Goal: Task Accomplishment & Management: Use online tool/utility

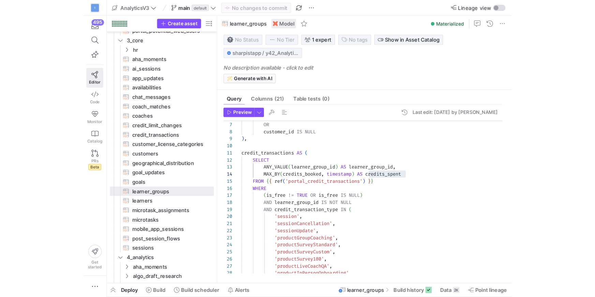
scroll to position [18, 142]
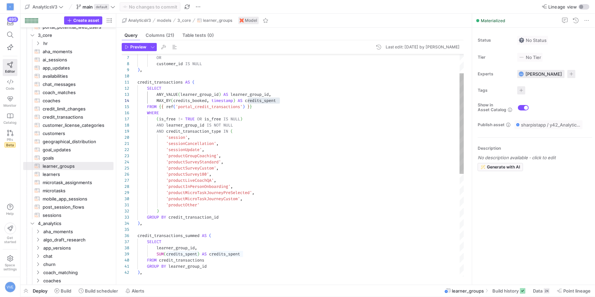
click at [248, 152] on div "'sessionCancellation' , 'sessionUpdate' , 'productGroupCoaching' , 'productSurv…" at bounding box center [300, 257] width 327 height 490
click at [283, 161] on div "'sessionCancellation' , 'sessionUpdate' , 'productGroupCoaching' , 'productSurv…" at bounding box center [300, 257] width 327 height 490
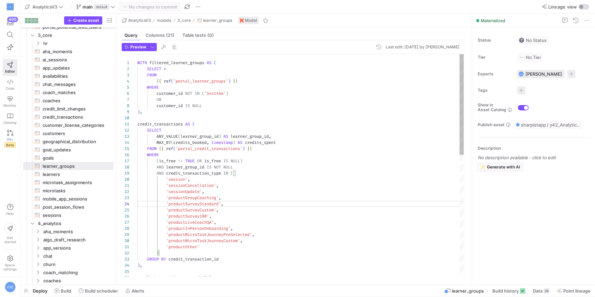
scroll to position [55, 0]
click at [323, 120] on div "credit_transactions_summed AS ( ) , GROUP BY credit_transaction_id ) 'productOt…" at bounding box center [300, 299] width 327 height 490
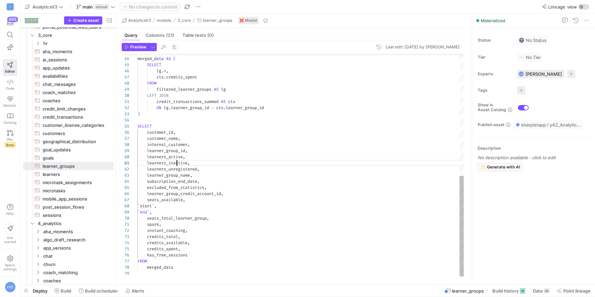
scroll to position [0, 39]
click at [176, 162] on div "merged_data AS ( SELECT lg . * , cts . credits_spent FROM filtered_learner_grou…" at bounding box center [300, 31] width 327 height 490
click at [209, 155] on div "merged_data AS ( SELECT lg . * , cts . credits_spent FROM filtered_learner_grou…" at bounding box center [300, 31] width 327 height 490
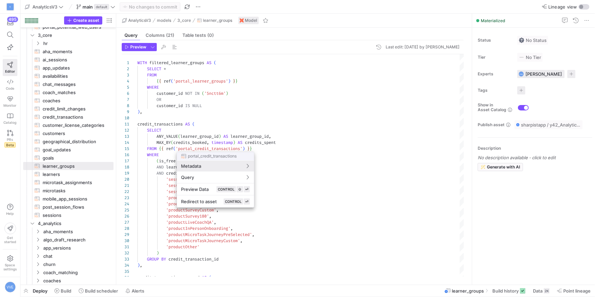
click at [225, 116] on div at bounding box center [297, 148] width 595 height 297
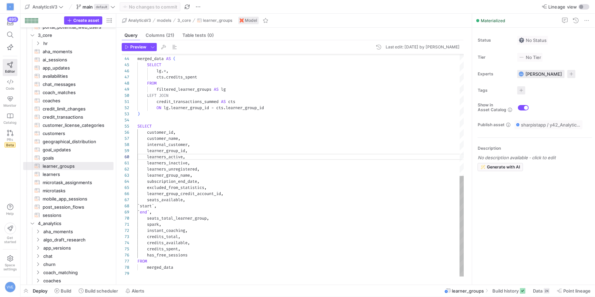
scroll to position [49, 51]
click at [221, 150] on div "merged_data AS ( SELECT lg . * , cts . credits_spent FROM filtered_learner_grou…" at bounding box center [300, 31] width 327 height 490
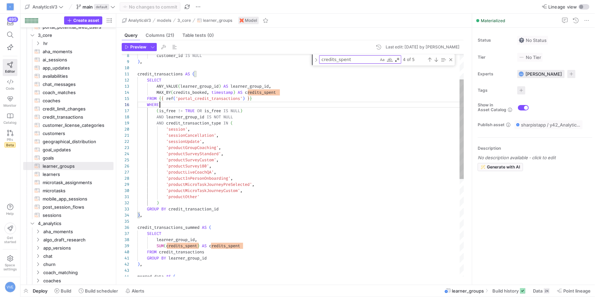
scroll to position [31, 22]
click at [224, 103] on div "merged_data AS ( ) , GROUP BY learner_group_id learner_group_id , SUM ( credits…" at bounding box center [300, 246] width 327 height 496
click at [228, 259] on div "merged_data AS ( ) , GROUP BY learner_group_id learner_group_id , SUM ( credits…" at bounding box center [300, 246] width 327 height 496
click at [216, 263] on div "merged_data AS ( ) , GROUP BY learner_group_id learner_group_id , SUM ( credits…" at bounding box center [300, 246] width 327 height 496
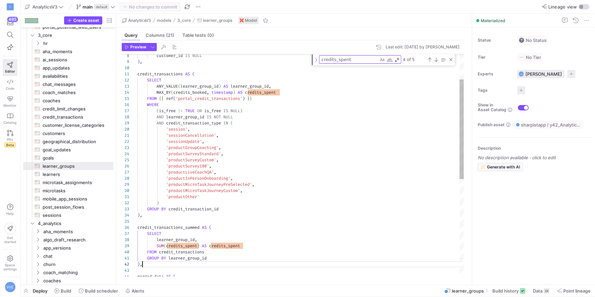
click at [139, 76] on div "merged_data AS ( ) , GROUP BY learner_group_id learner_group_id , SUM ( credits…" at bounding box center [300, 246] width 327 height 496
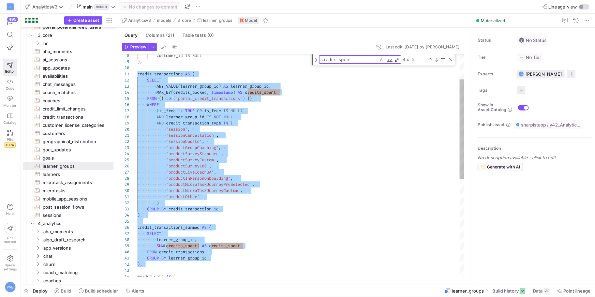
scroll to position [0, 0]
type textarea "'sessionCancellation', 'sessionUpdate', 'productGroupCoaching', 'productSurveyS…"
click at [351, 176] on div "merged_data AS ( ) , GROUP BY learner_group_id learner_group_id , SUM ( credits…" at bounding box center [300, 246] width 327 height 496
